Goal: Information Seeking & Learning: Learn about a topic

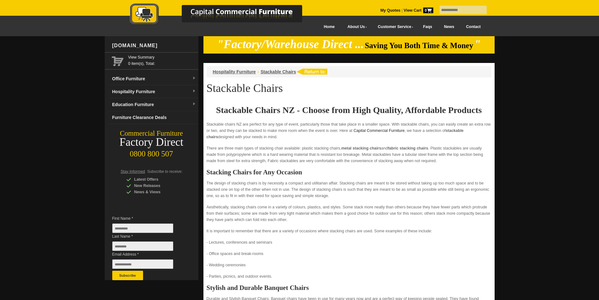
scroll to position [1529, 0]
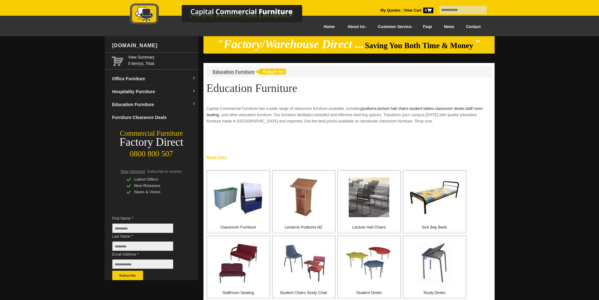
click at [218, 160] on link "Read more" at bounding box center [349, 157] width 291 height 8
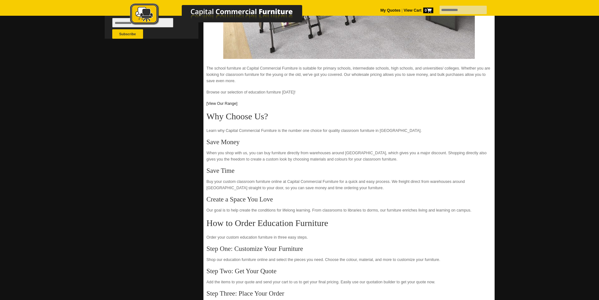
scroll to position [346, 0]
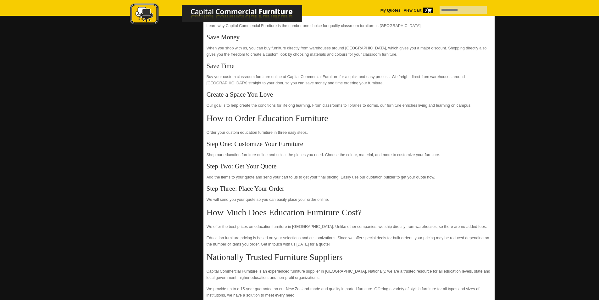
click at [351, 220] on div "Capital Commercial Furniture has a wide range of classroom furniture available,…" at bounding box center [349, 47] width 285 height 576
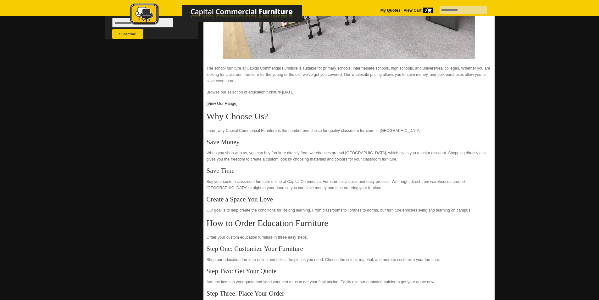
scroll to position [126, 0]
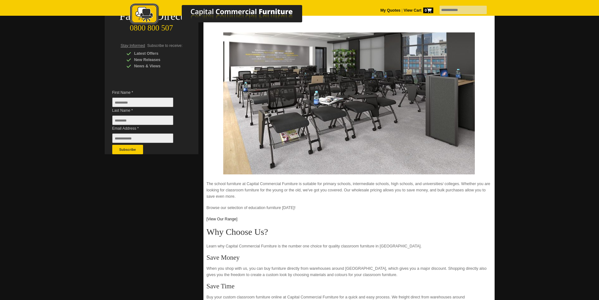
click at [252, 210] on p "Browse our selection of education furniture [DATE]!" at bounding box center [349, 208] width 285 height 6
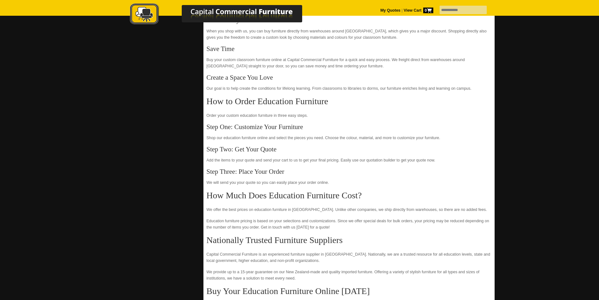
scroll to position [363, 0]
click at [366, 113] on p "Order your custom education furniture in three easy steps." at bounding box center [349, 116] width 285 height 6
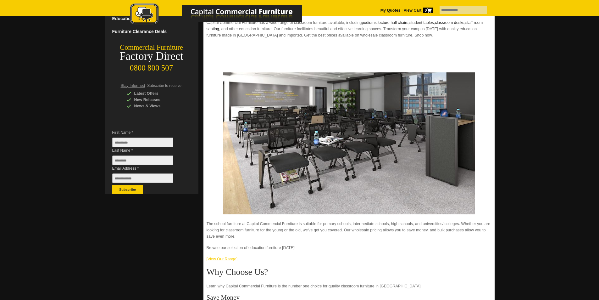
scroll to position [115, 0]
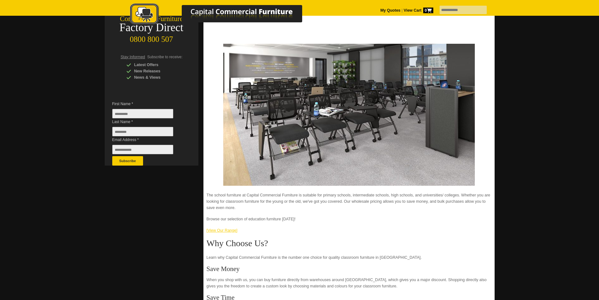
click at [227, 233] on link "[View Our Range]" at bounding box center [222, 230] width 31 height 4
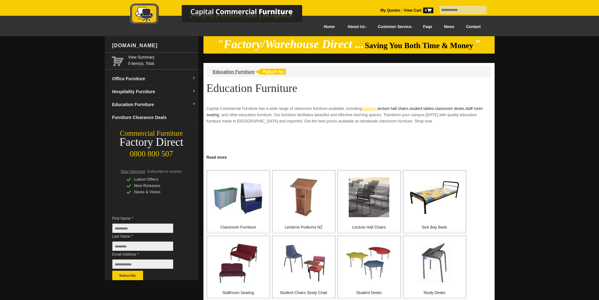
click at [375, 108] on link "podiums" at bounding box center [369, 108] width 15 height 4
click at [209, 154] on link "Read more" at bounding box center [349, 157] width 291 height 8
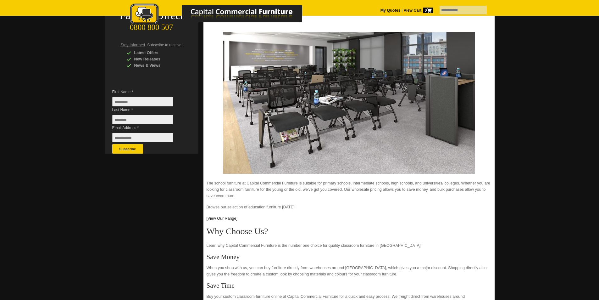
scroll to position [164, 0]
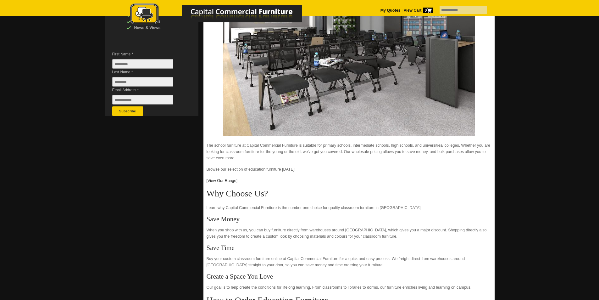
click at [246, 188] on div "Capital Commercial Furniture has a wide range of classroom furniture available,…" at bounding box center [349, 229] width 285 height 576
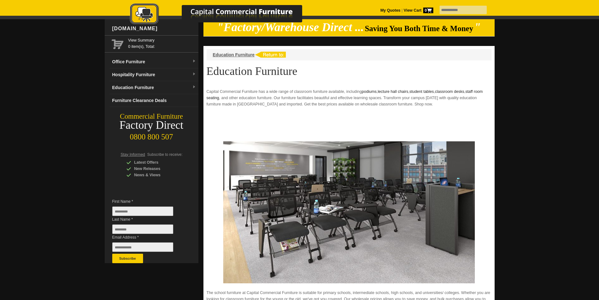
scroll to position [0, 0]
